Goal: Browse casually

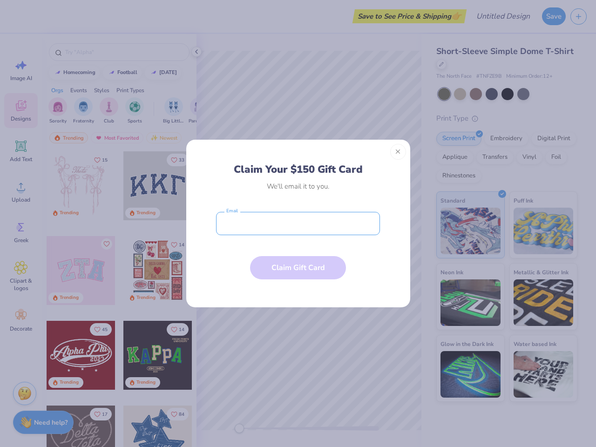
click at [298, 224] on input "email" at bounding box center [298, 223] width 164 height 23
click at [398, 152] on button "Close" at bounding box center [398, 152] width 16 height 16
